Goal: Find specific page/section: Find specific page/section

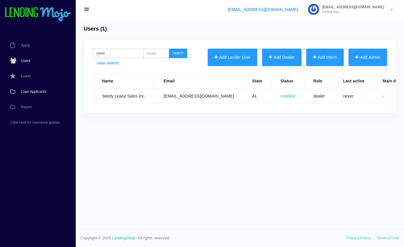
click at [30, 90] on span "Loan Applicants" at bounding box center [33, 92] width 25 height 4
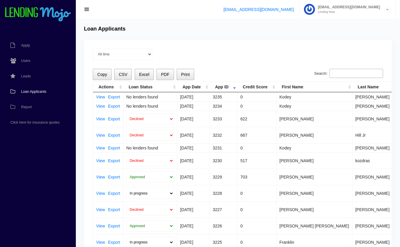
click at [353, 71] on input "Search:" at bounding box center [355, 74] width 53 height 10
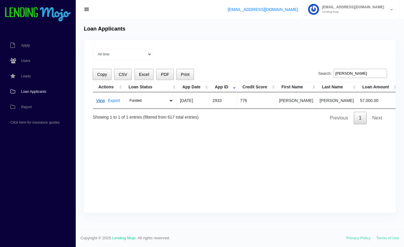
type input "[PERSON_NAME]"
click at [99, 100] on link "View" at bounding box center [100, 101] width 9 height 4
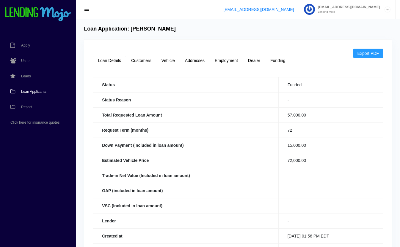
click at [28, 91] on span "Loan Applicants" at bounding box center [33, 92] width 25 height 4
